Goal: Navigation & Orientation: Find specific page/section

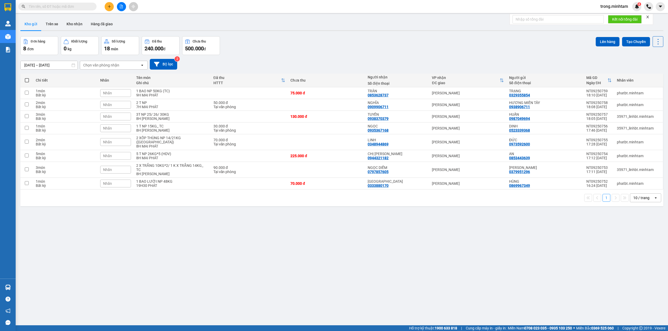
click at [25, 287] on div "ver 1.8.143 Kho gửi Trên xe Kho nhận Hàng đã giao Đơn hàng 8 đơn Khối lượng 0 k…" at bounding box center [341, 181] width 647 height 331
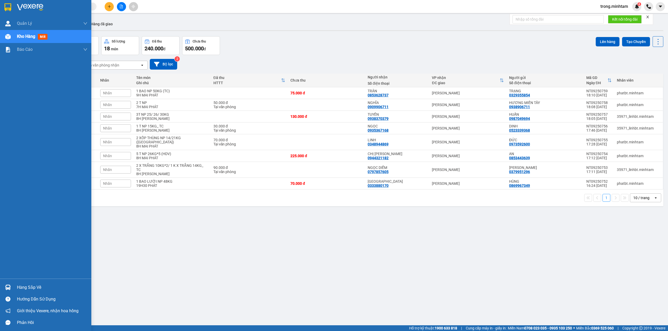
click at [32, 286] on div "Hàng sắp về" at bounding box center [52, 288] width 70 height 8
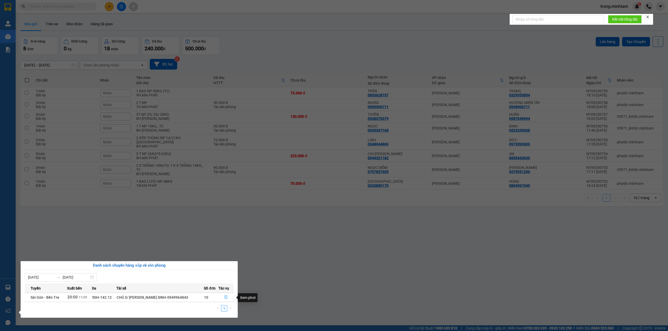
click at [229, 297] on button "button" at bounding box center [226, 298] width 15 height 8
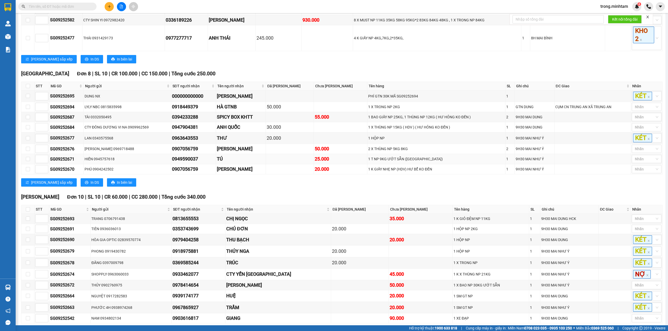
scroll to position [365, 0]
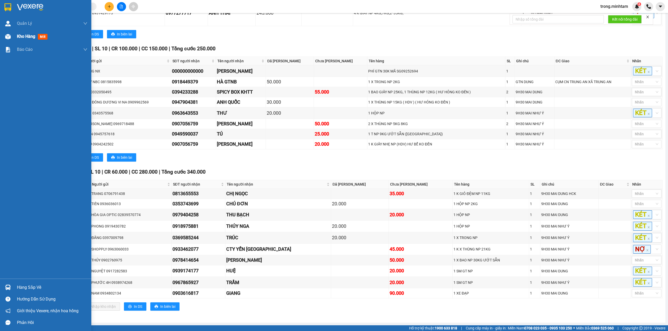
click at [38, 39] on div "Kho hàng mới" at bounding box center [33, 36] width 33 height 7
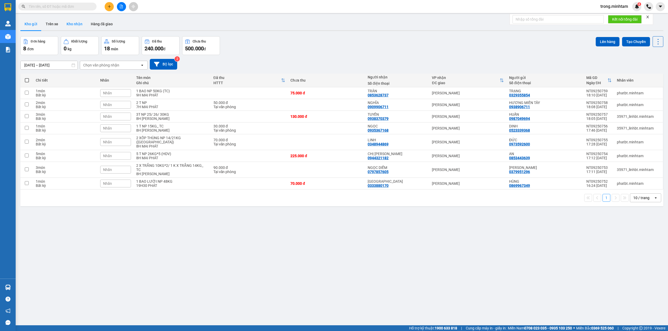
click at [78, 24] on button "Kho nhận" at bounding box center [74, 24] width 24 height 13
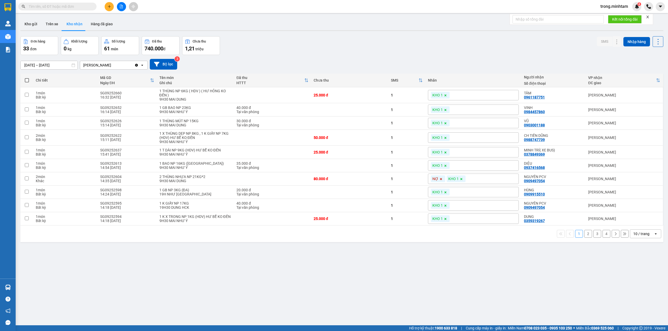
click at [635, 235] on div "10 / trang" at bounding box center [641, 234] width 16 height 5
click at [638, 293] on span "100 / trang" at bounding box center [638, 295] width 19 height 5
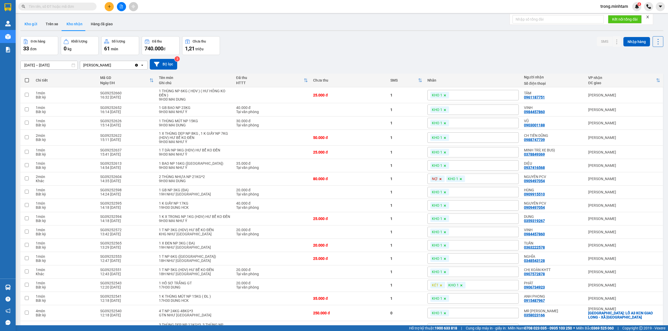
click at [22, 23] on button "Kho gửi" at bounding box center [30, 24] width 21 height 13
